Goal: Transaction & Acquisition: Purchase product/service

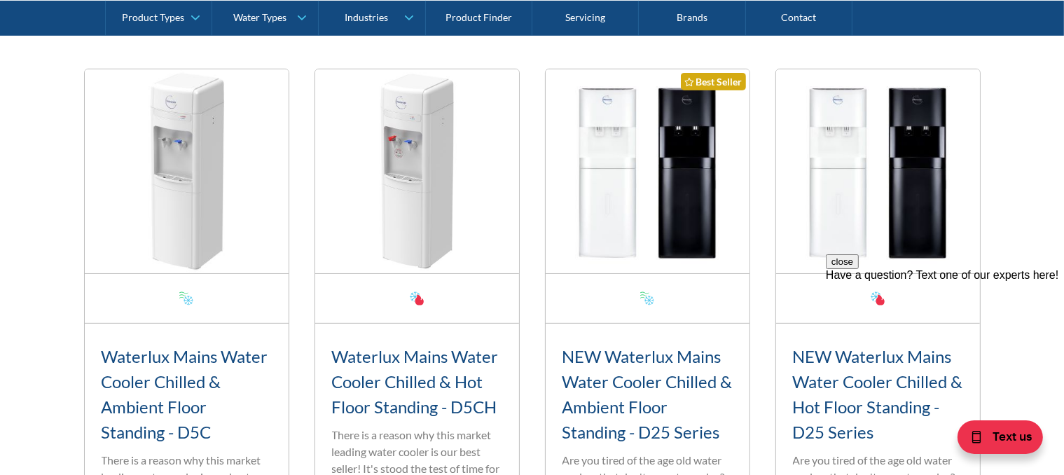
scroll to position [560, 0]
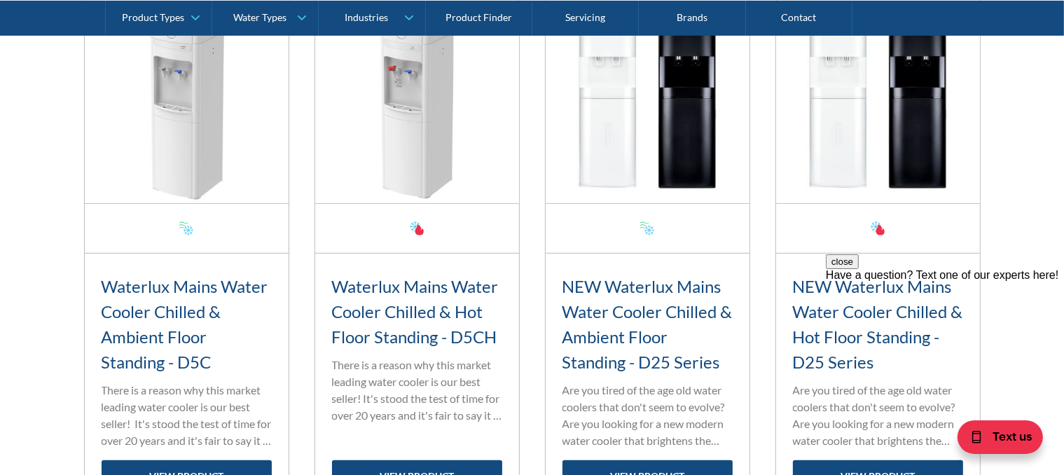
click at [644, 319] on h3 "NEW Waterlux Mains Water Cooler Chilled & Ambient Floor Standing - D25 Series" at bounding box center [647, 324] width 170 height 101
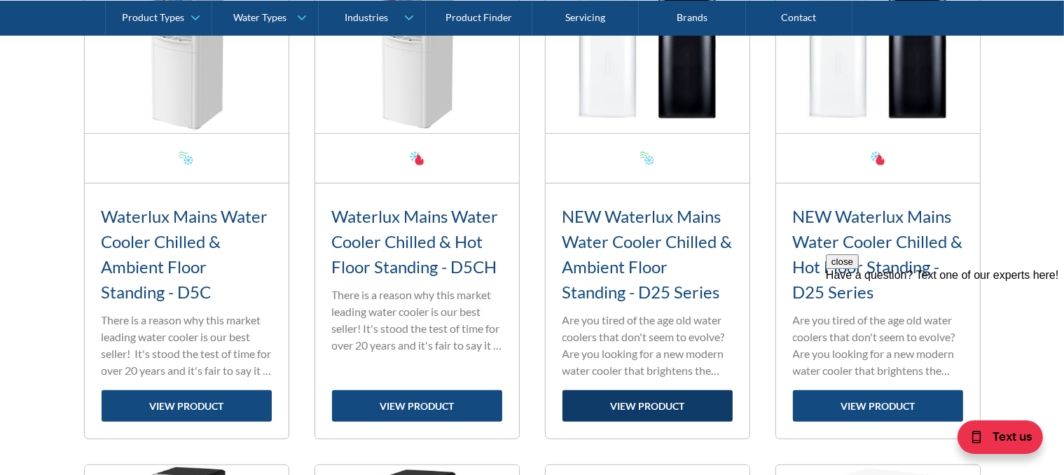
click at [664, 407] on link "view product" at bounding box center [647, 406] width 170 height 32
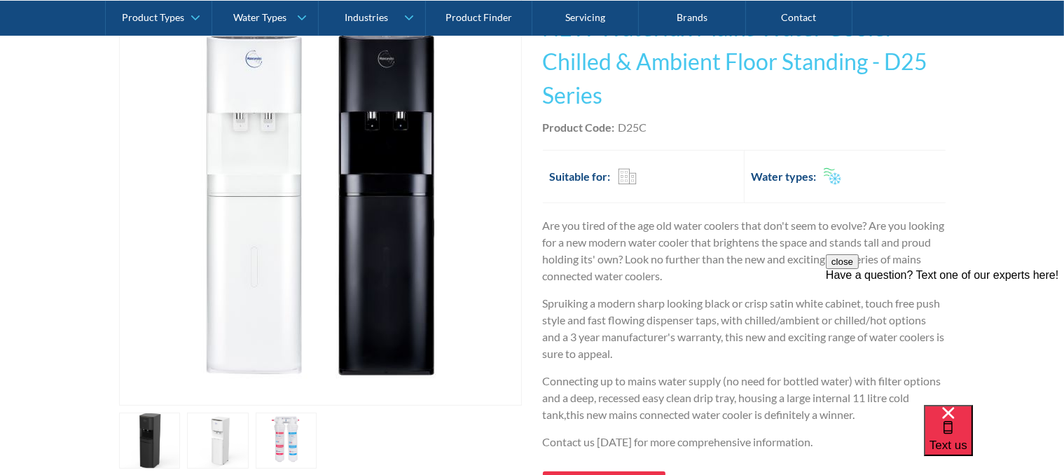
scroll to position [350, 0]
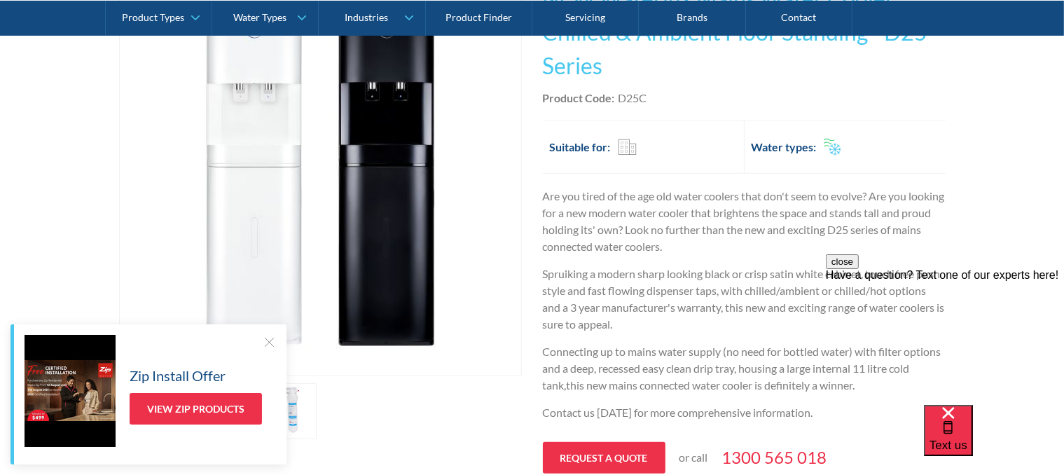
click at [272, 343] on div at bounding box center [269, 342] width 14 height 14
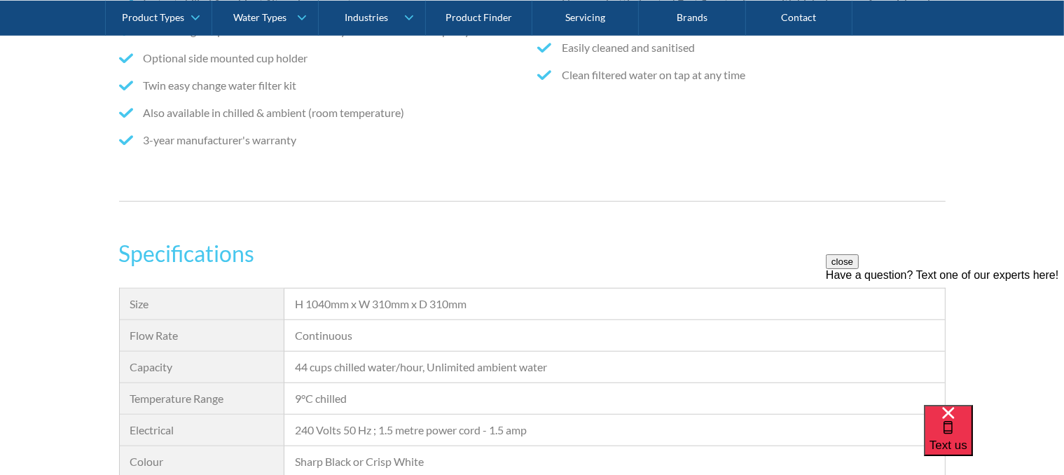
scroll to position [1121, 0]
